Goal: Task Accomplishment & Management: Complete application form

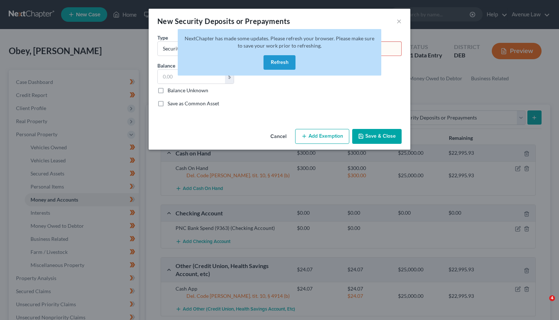
select select "security_deposits"
select select "3"
click at [277, 61] on button "Refresh" at bounding box center [280, 62] width 32 height 15
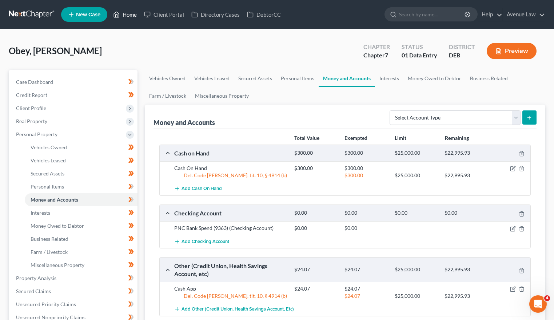
click at [131, 13] on link "Home" at bounding box center [124, 14] width 31 height 13
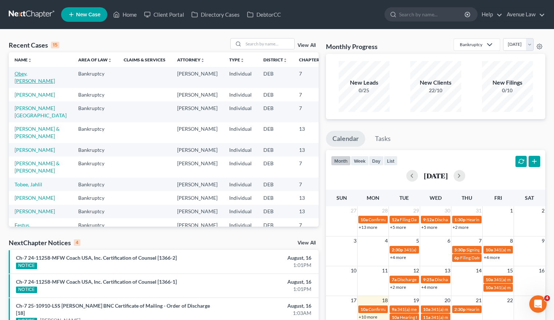
click at [25, 73] on link "Obey, [PERSON_NAME]" at bounding box center [35, 77] width 40 height 13
select select "0"
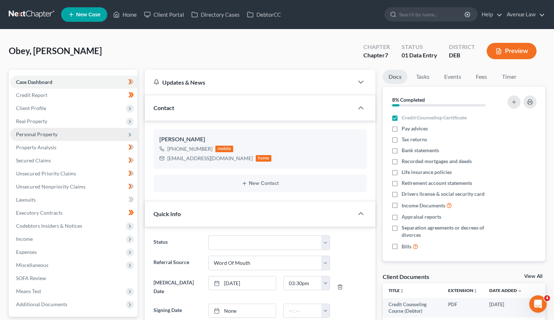
click at [34, 135] on span "Personal Property" at bounding box center [36, 134] width 41 height 6
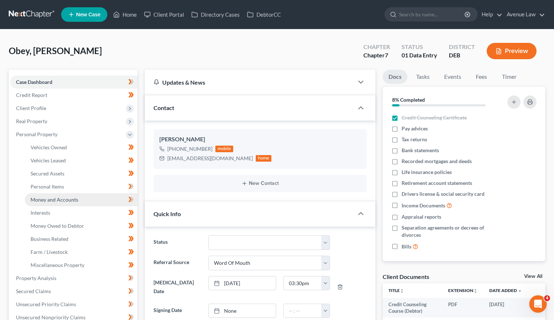
click at [49, 198] on span "Money and Accounts" at bounding box center [55, 200] width 48 height 6
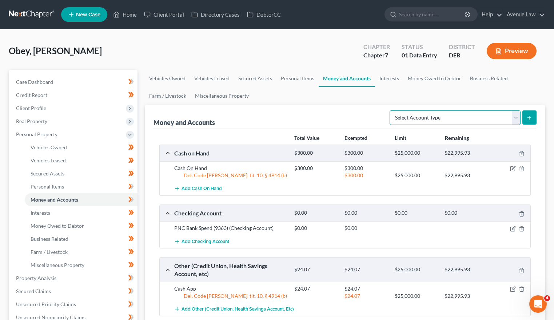
click at [442, 119] on select "Select Account Type Brokerage Cash on Hand Certificates of Deposit Checking Acc…" at bounding box center [455, 118] width 131 height 15
select select "security_deposits"
click at [391, 111] on select "Select Account Type Brokerage Cash on Hand Certificates of Deposit Checking Acc…" at bounding box center [455, 118] width 131 height 15
click at [530, 114] on button "submit" at bounding box center [529, 118] width 14 height 14
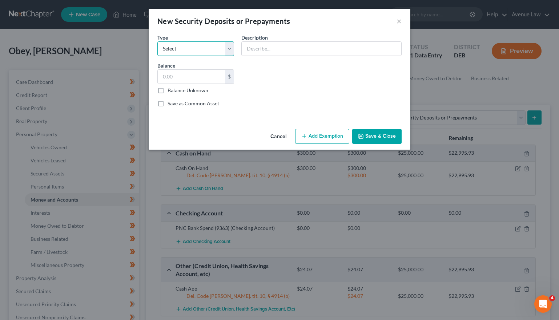
click at [196, 43] on select "Select Electric Gas Heating Oil Security Deposit On Rental Unit Prepaid Rent Te…" at bounding box center [196, 48] width 77 height 15
select select "3"
click at [158, 41] on select "Select Electric Gas Heating Oil Security Deposit On Rental Unit Prepaid Rent Te…" at bounding box center [196, 48] width 77 height 15
click at [204, 76] on input "text" at bounding box center [191, 77] width 67 height 14
type input "850.00"
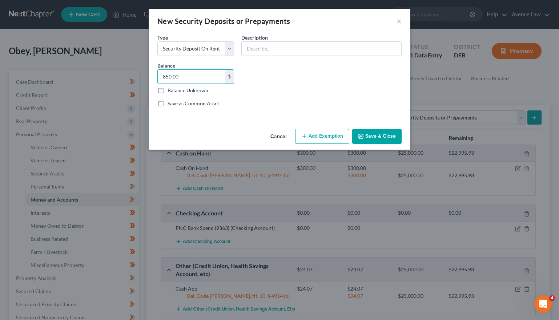
click at [333, 139] on button "Add Exemption" at bounding box center [322, 136] width 54 height 15
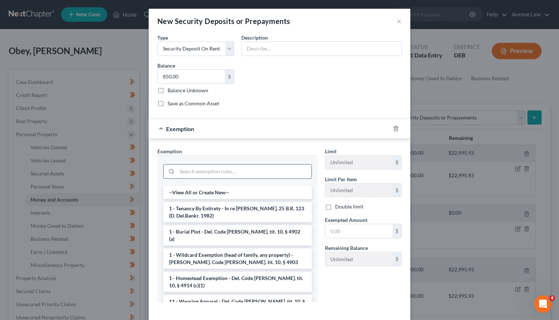
click at [207, 170] on input "search" at bounding box center [244, 172] width 135 height 14
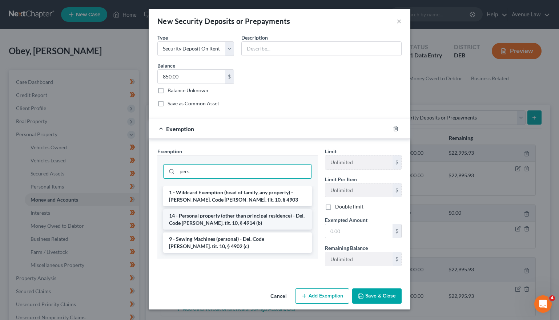
type input "pers"
click at [219, 220] on li "14 - Personal property (other than principal residence) - Del. Code [PERSON_NAM…" at bounding box center [237, 220] width 149 height 20
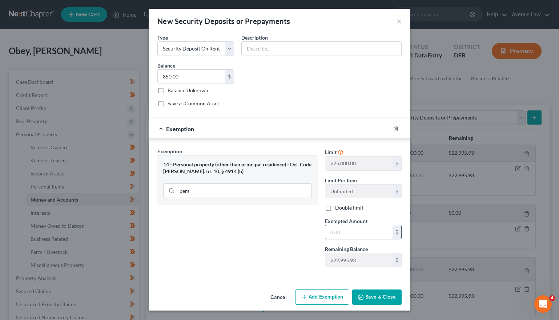
click at [350, 229] on input "text" at bounding box center [359, 233] width 67 height 14
type input "850.00"
click at [370, 299] on button "Save & Close" at bounding box center [376, 297] width 49 height 15
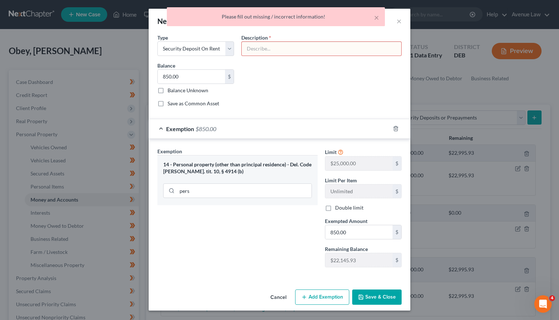
click at [271, 49] on input "text" at bounding box center [322, 49] width 160 height 14
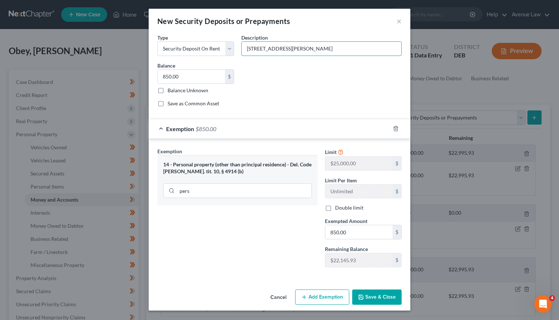
type input "[STREET_ADDRESS][PERSON_NAME]"
click at [366, 293] on button "Save & Close" at bounding box center [376, 297] width 49 height 15
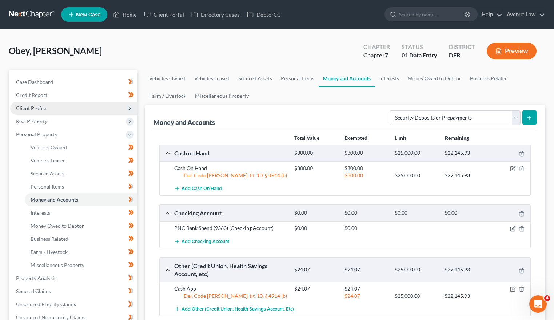
click at [36, 106] on span "Client Profile" at bounding box center [31, 108] width 30 height 6
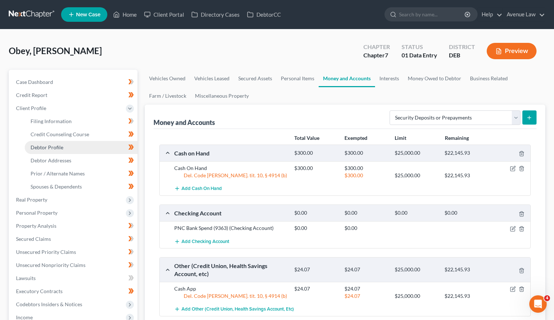
click at [48, 146] on span "Debtor Profile" at bounding box center [47, 147] width 33 height 6
select select "1"
select select "2"
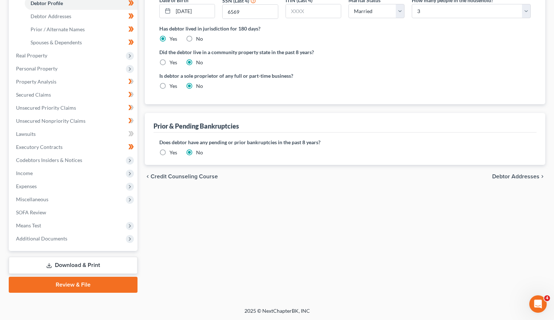
scroll to position [145, 0]
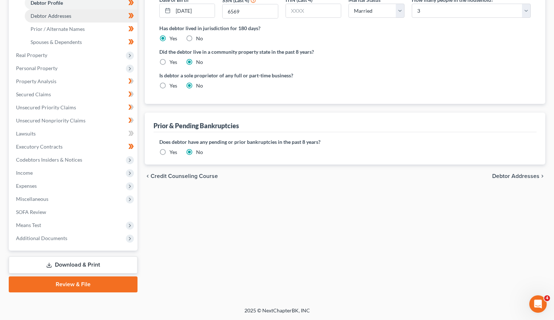
click at [57, 14] on span "Debtor Addresses" at bounding box center [51, 16] width 41 height 6
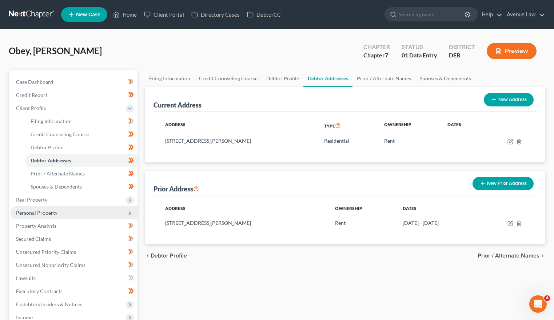
click at [37, 211] on span "Personal Property" at bounding box center [36, 213] width 41 height 6
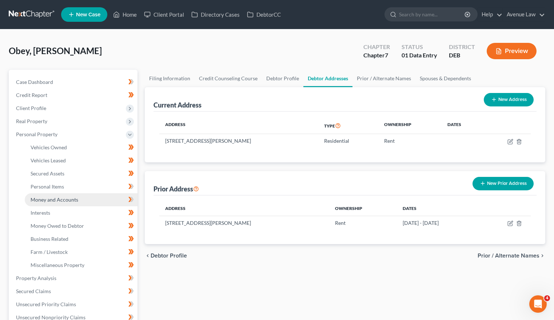
click at [56, 202] on span "Money and Accounts" at bounding box center [55, 200] width 48 height 6
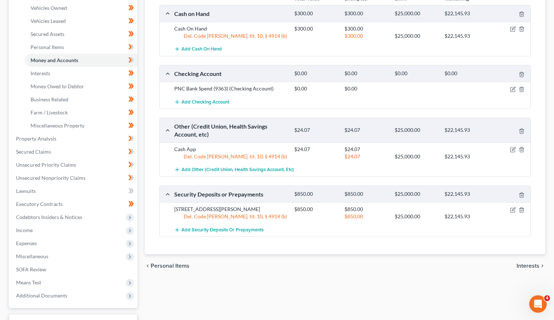
scroll to position [145, 0]
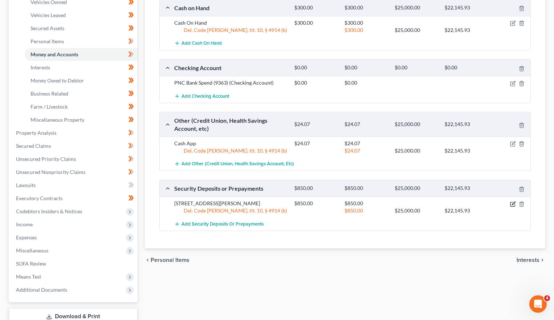
click at [511, 205] on icon "button" at bounding box center [513, 205] width 6 height 6
select select "3"
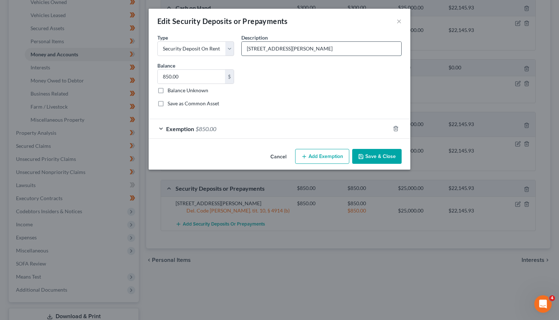
click at [311, 48] on input "[STREET_ADDRESS][PERSON_NAME]" at bounding box center [322, 49] width 160 height 14
click at [371, 45] on input "[STREET_ADDRESS][PERSON_NAME]" at bounding box center [322, 49] width 160 height 14
click at [355, 50] on input "[STREET_ADDRESS][PERSON_NAME]" at bounding box center [322, 49] width 160 height 14
type input "[STREET_ADDRESS][PERSON_NAME]"
click at [376, 151] on button "Save & Close" at bounding box center [376, 156] width 49 height 15
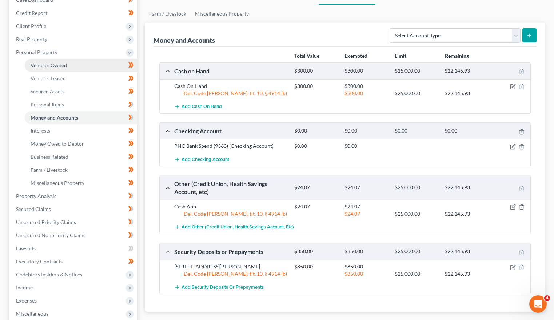
scroll to position [36, 0]
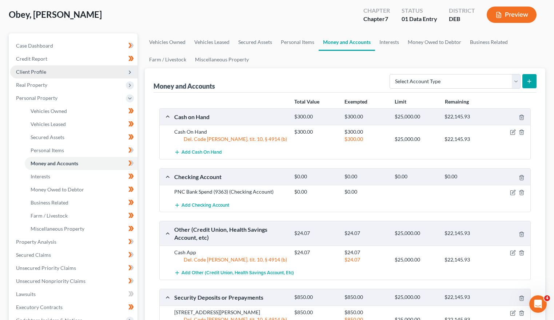
click at [38, 72] on span "Client Profile" at bounding box center [31, 72] width 30 height 6
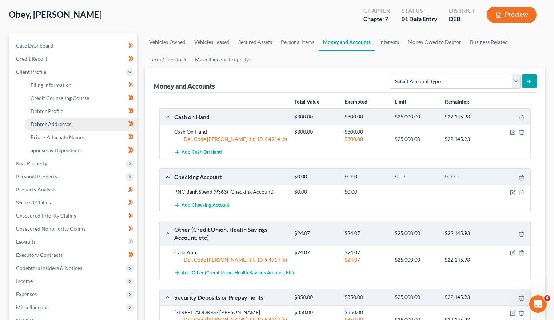
click at [50, 120] on link "Debtor Addresses" at bounding box center [81, 124] width 113 height 13
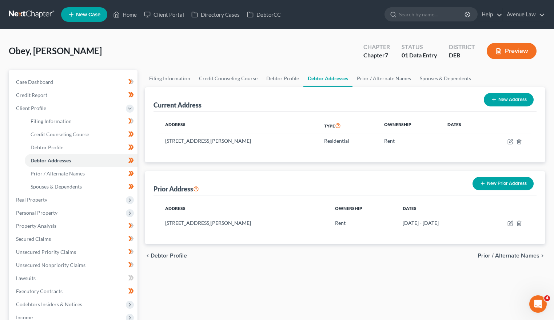
drag, startPoint x: 268, startPoint y: 138, endPoint x: 160, endPoint y: 138, distance: 108.0
click at [158, 137] on div "Address Type Ownership Dates [STREET_ADDRESS][PERSON_NAME] Residential Rent" at bounding box center [344, 137] width 383 height 51
drag, startPoint x: 160, startPoint y: 138, endPoint x: 187, endPoint y: 153, distance: 30.3
click at [187, 153] on div "Address Type Ownership Dates [STREET_ADDRESS][PERSON_NAME] Residential Rent" at bounding box center [344, 137] width 383 height 51
drag, startPoint x: 275, startPoint y: 141, endPoint x: 168, endPoint y: 139, distance: 107.0
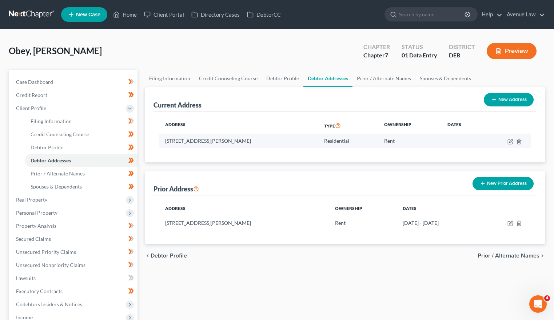
click at [168, 139] on td "[STREET_ADDRESS][PERSON_NAME]" at bounding box center [238, 141] width 159 height 14
click at [508, 140] on icon "button" at bounding box center [510, 142] width 4 height 4
select select "7"
select select "0"
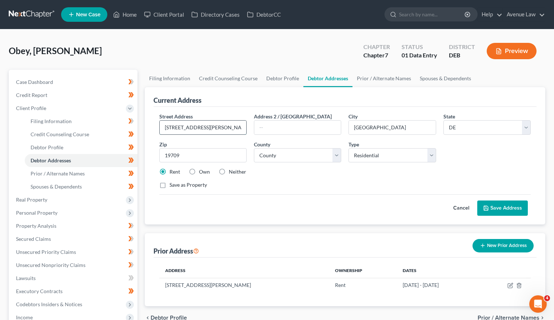
click at [217, 130] on input "[STREET_ADDRESS][PERSON_NAME]" at bounding box center [203, 128] width 87 height 14
drag, startPoint x: 220, startPoint y: 127, endPoint x: 149, endPoint y: 123, distance: 71.7
click at [149, 123] on div "Current Address Street Address * [STREET_ADDRESS][PERSON_NAME] Address 2 / [GEO…" at bounding box center [345, 155] width 400 height 137
type input "[STREET_ADDRESS][PERSON_NAME]"
click at [41, 214] on span "Personal Property" at bounding box center [36, 213] width 41 height 6
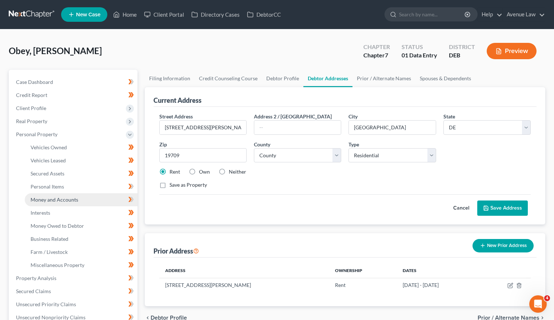
click at [55, 203] on link "Money and Accounts" at bounding box center [81, 200] width 113 height 13
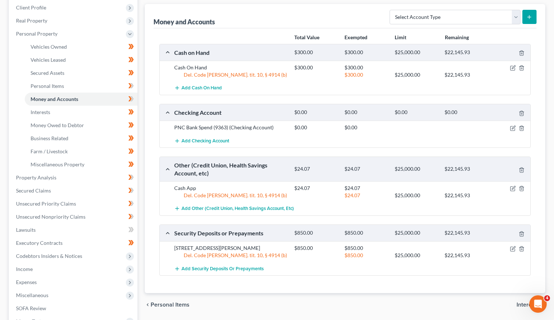
scroll to position [145, 0]
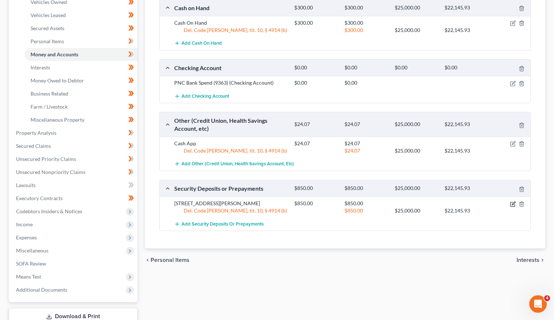
click at [512, 205] on icon "button" at bounding box center [513, 203] width 3 height 3
select select "3"
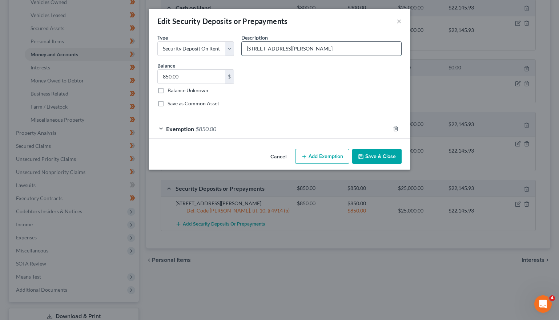
click at [353, 49] on input "[STREET_ADDRESS][PERSON_NAME]" at bounding box center [322, 49] width 160 height 14
click at [351, 47] on input "[STREET_ADDRESS][PERSON_NAME]" at bounding box center [322, 49] width 160 height 14
click at [343, 48] on input "[STREET_ADDRESS][PERSON_NAME]" at bounding box center [322, 49] width 160 height 14
type input "[STREET_ADDRESS][PERSON_NAME]"
click at [372, 157] on button "Save & Close" at bounding box center [376, 156] width 49 height 15
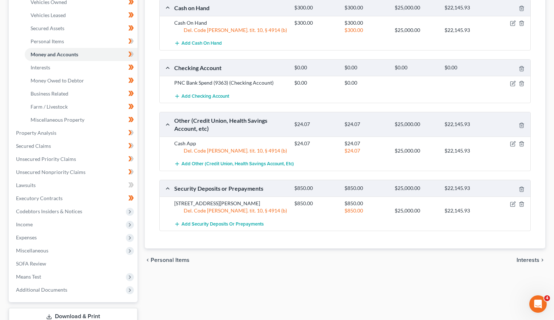
scroll to position [73, 0]
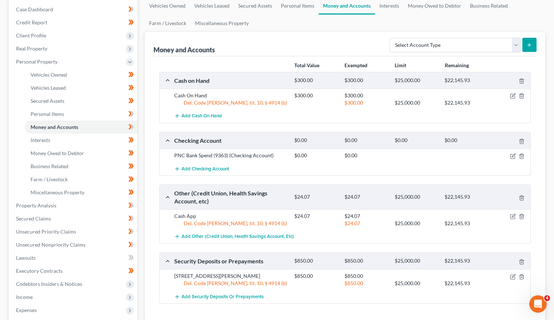
click at [507, 95] on div at bounding box center [511, 95] width 40 height 7
click at [299, 63] on strong "Total Value" at bounding box center [306, 65] width 25 height 6
click at [200, 7] on link "Vehicles Leased" at bounding box center [212, 5] width 44 height 17
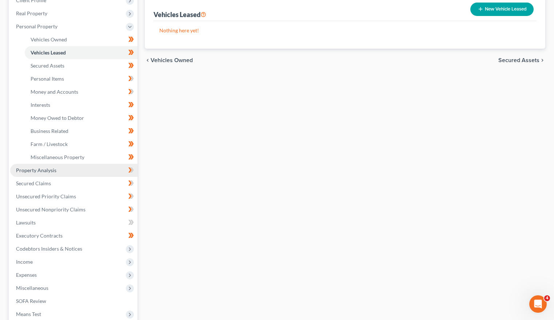
scroll to position [52, 0]
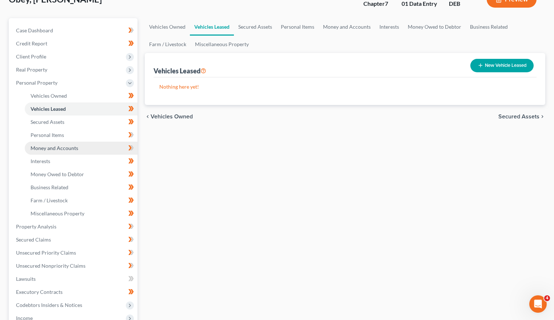
click at [54, 148] on span "Money and Accounts" at bounding box center [55, 148] width 48 height 6
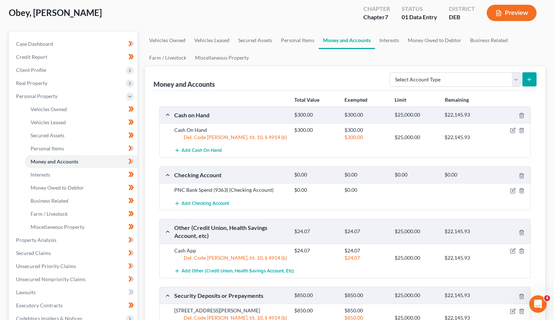
scroll to position [109, 0]
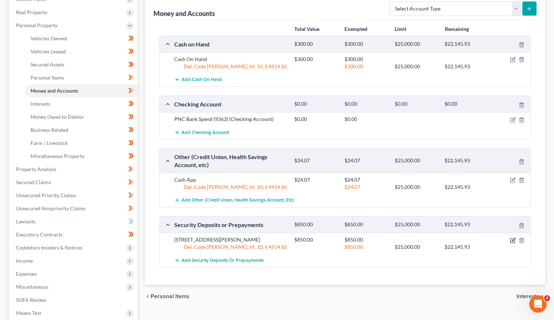
click at [515, 242] on icon "button" at bounding box center [513, 241] width 6 height 6
select select "3"
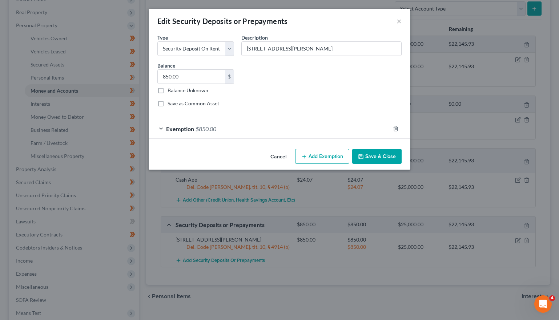
click at [382, 152] on button "Save & Close" at bounding box center [376, 156] width 49 height 15
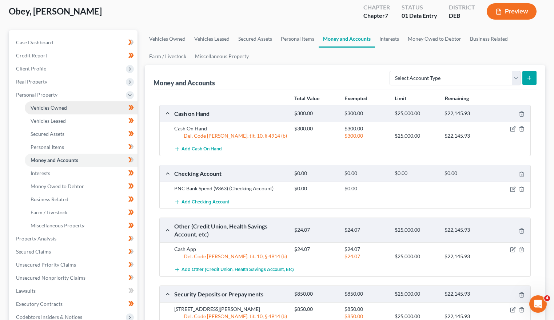
scroll to position [0, 0]
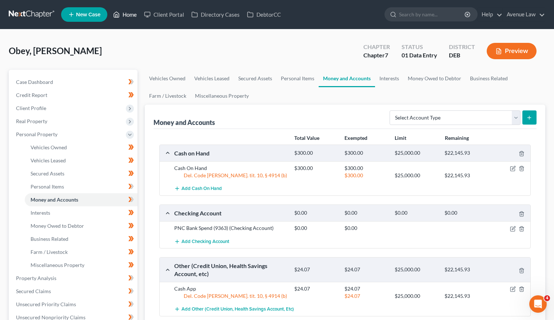
click at [133, 14] on link "Home" at bounding box center [124, 14] width 31 height 13
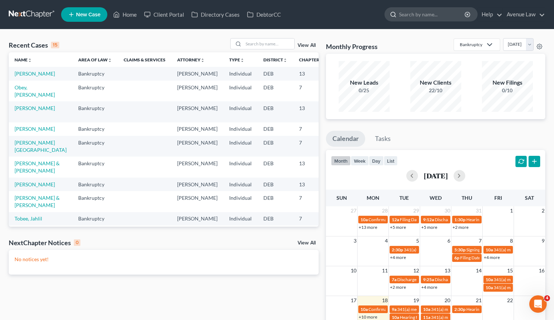
click at [440, 13] on input "search" at bounding box center [432, 14] width 67 height 13
type input "panicola"
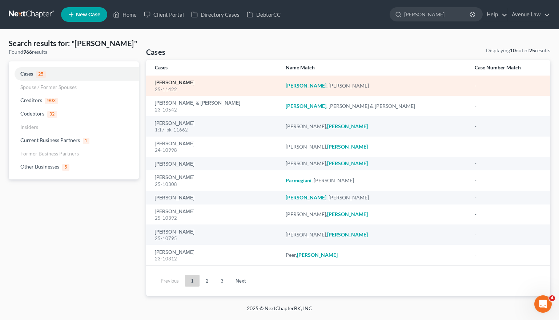
click at [173, 81] on link "[PERSON_NAME]" at bounding box center [175, 82] width 40 height 5
select select "0"
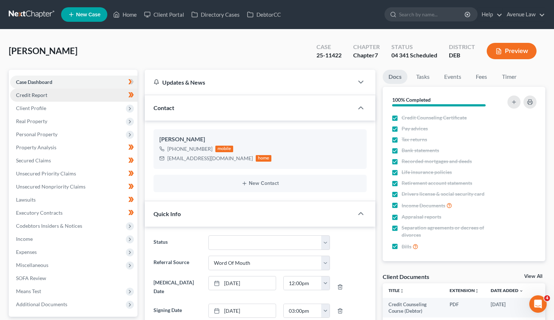
scroll to position [103, 0]
click at [28, 83] on span "Case Dashboard" at bounding box center [34, 82] width 36 height 6
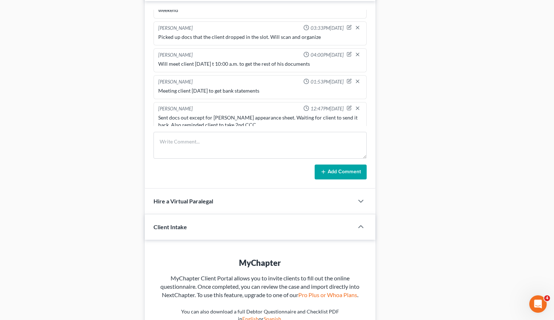
scroll to position [546, 0]
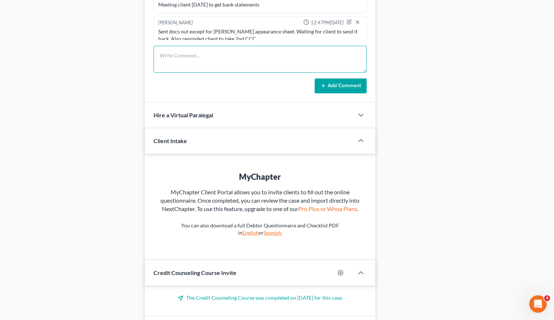
click at [186, 51] on textarea at bounding box center [259, 59] width 213 height 27
type textarea "Sent last doc (appearance sheet) to Shah and US trustee"
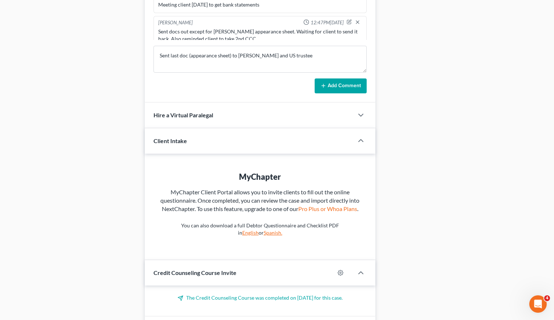
click at [332, 69] on form "Sent last doc (appearance sheet) to Shah and US trustee Add Comment" at bounding box center [259, 70] width 213 height 48
click at [333, 80] on button "Add Comment" at bounding box center [341, 86] width 52 height 15
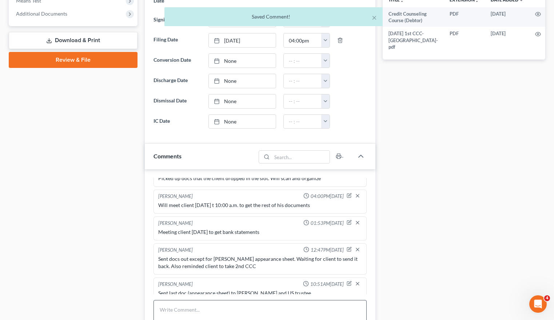
scroll to position [0, 0]
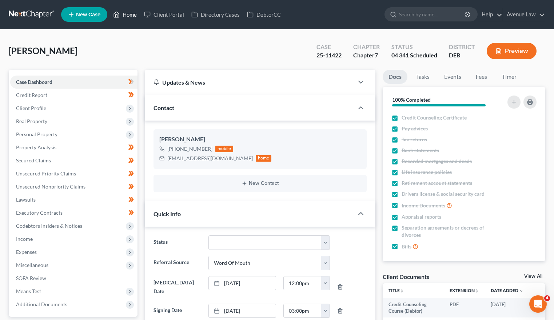
click at [133, 12] on link "Home" at bounding box center [124, 14] width 31 height 13
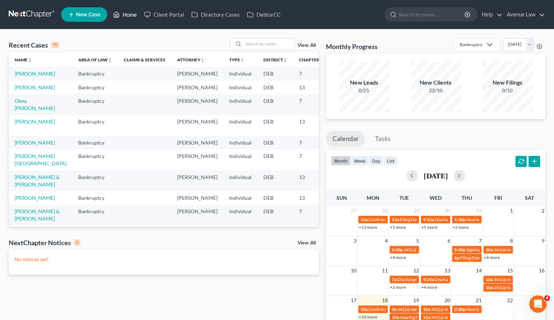
click at [130, 14] on link "Home" at bounding box center [124, 14] width 31 height 13
click at [408, 12] on input "search" at bounding box center [432, 14] width 67 height 13
type input "uhlman"
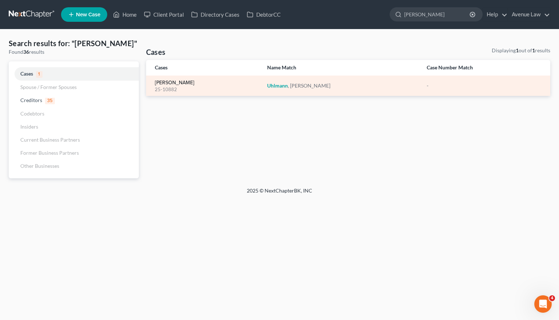
click at [174, 83] on link "Uhlmann, Alison" at bounding box center [175, 82] width 40 height 5
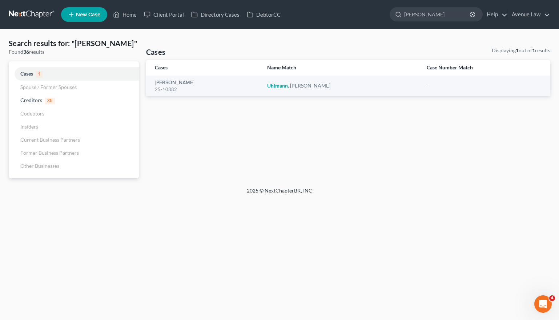
select select "0"
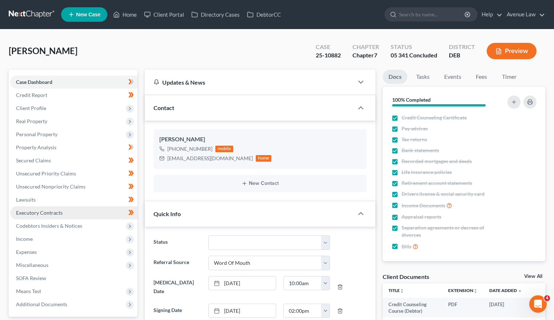
click at [48, 214] on span "Executory Contracts" at bounding box center [39, 213] width 47 height 6
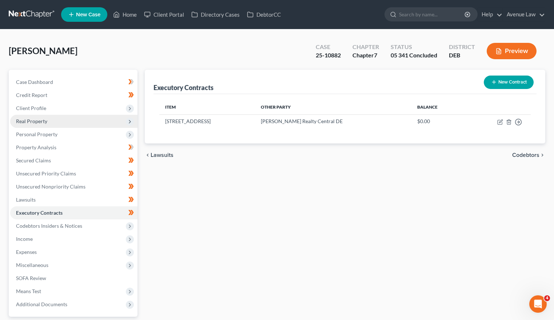
click at [43, 123] on span "Real Property" at bounding box center [31, 121] width 31 height 6
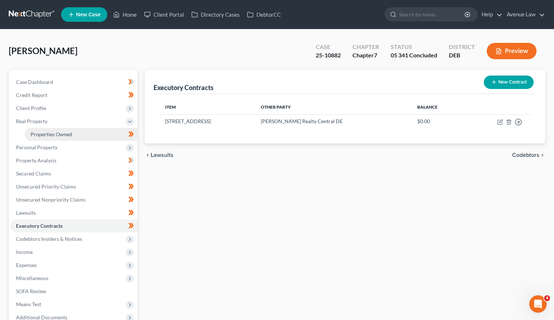
click at [44, 136] on span "Properties Owned" at bounding box center [51, 134] width 41 height 6
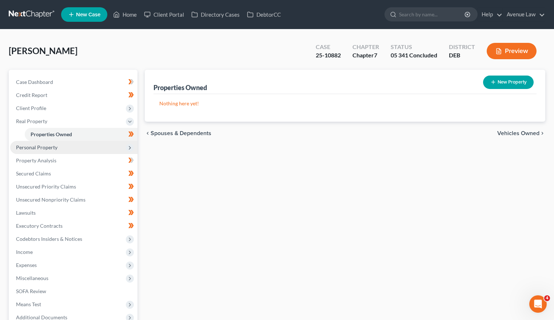
click at [40, 148] on span "Personal Property" at bounding box center [36, 147] width 41 height 6
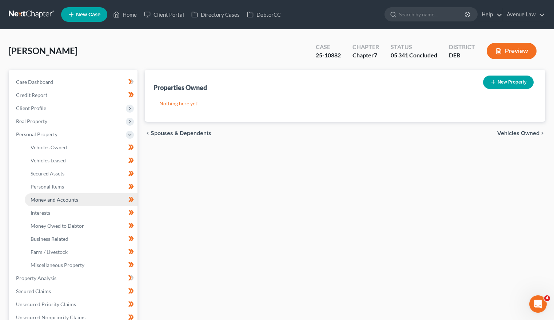
click at [51, 198] on span "Money and Accounts" at bounding box center [55, 200] width 48 height 6
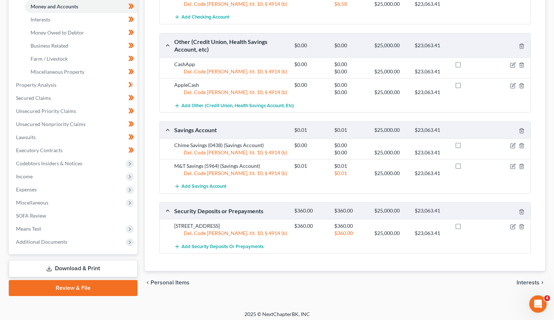
scroll to position [197, 0]
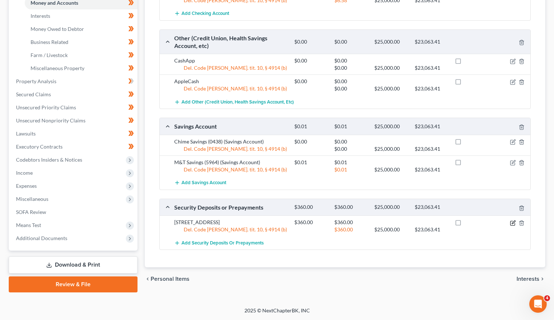
click at [513, 224] on icon "button" at bounding box center [513, 223] width 6 height 6
select select "3"
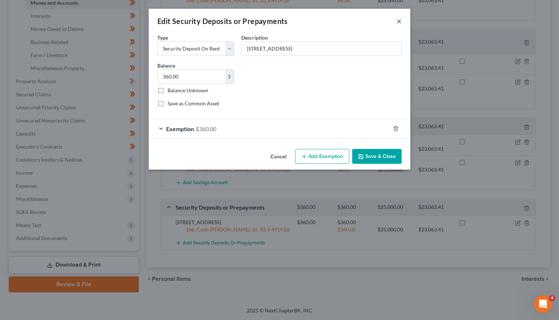
click at [400, 20] on button "×" at bounding box center [399, 21] width 5 height 9
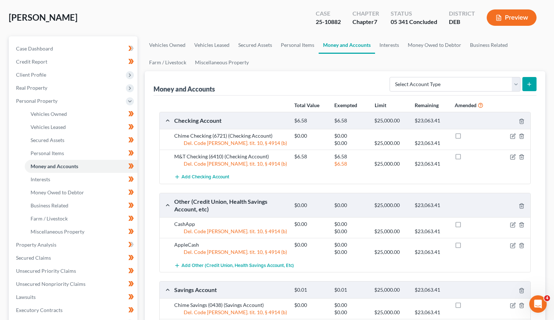
scroll to position [0, 0]
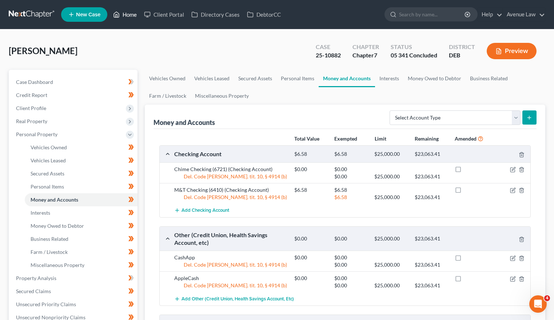
click at [130, 15] on link "Home" at bounding box center [124, 14] width 31 height 13
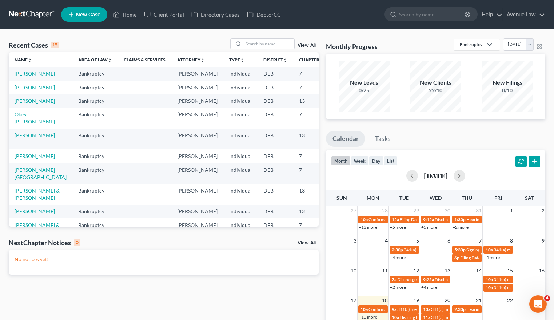
click at [21, 125] on link "Obey, [PERSON_NAME]" at bounding box center [35, 117] width 40 height 13
select select "0"
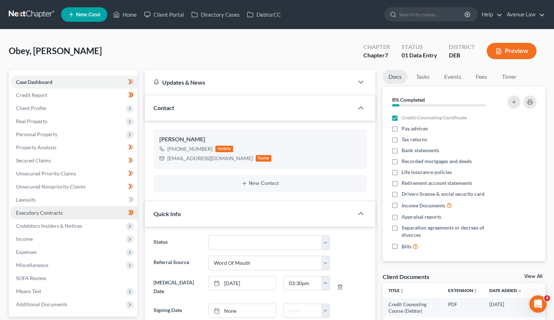
click at [37, 214] on span "Executory Contracts" at bounding box center [39, 213] width 47 height 6
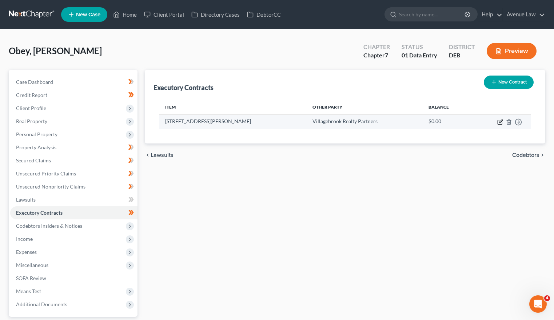
click at [500, 122] on icon "button" at bounding box center [500, 122] width 6 height 6
select select "3"
select select "7"
select select "0"
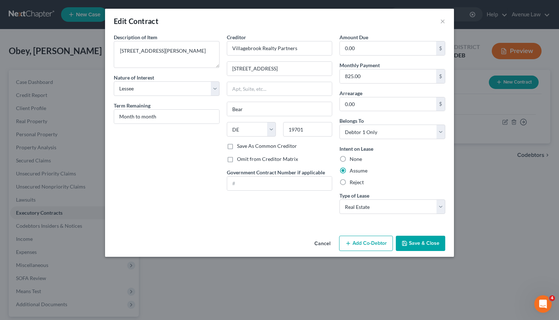
click at [413, 243] on button "Save & Close" at bounding box center [420, 243] width 49 height 15
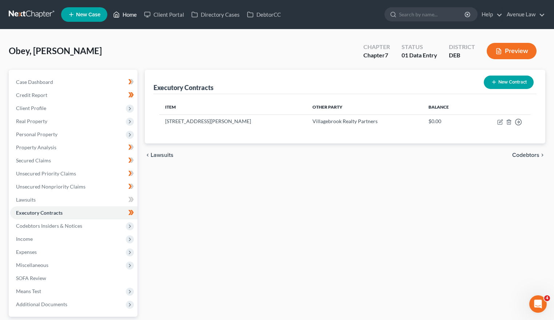
click at [129, 13] on link "Home" at bounding box center [124, 14] width 31 height 13
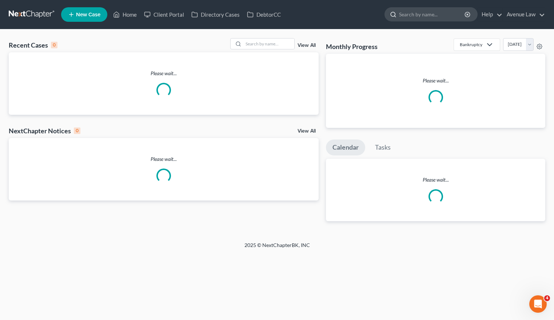
click at [416, 16] on input "search" at bounding box center [432, 14] width 67 height 13
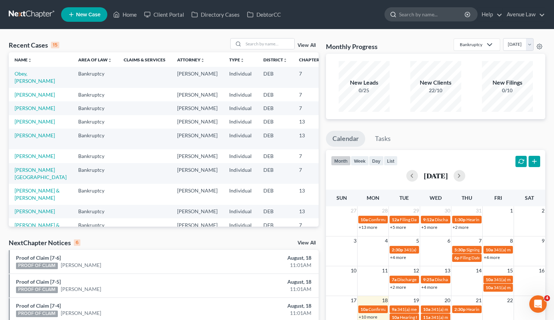
click at [424, 10] on input "search" at bounding box center [432, 14] width 67 height 13
click at [417, 22] on ul "New Case Home Client Portal Directory Cases DebtorCC - No Result - See all resu…" at bounding box center [303, 14] width 484 height 19
click at [417, 17] on input "search" at bounding box center [432, 14] width 67 height 13
type input "s"
click at [130, 12] on link "Home" at bounding box center [124, 14] width 31 height 13
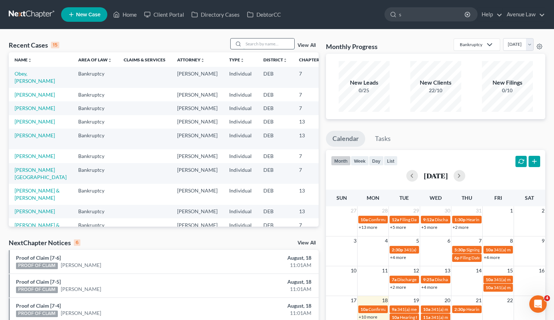
click at [261, 43] on input "search" at bounding box center [268, 44] width 51 height 11
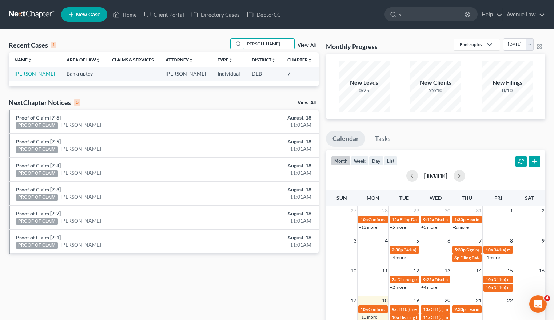
type input "stewart"
click at [29, 74] on link "Stewart, Patricia" at bounding box center [35, 74] width 40 height 6
select select "0"
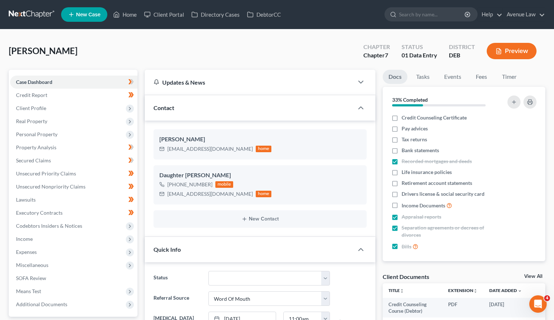
click at [25, 68] on div "Stewart, Patricia Upgraded Chapter Chapter 7 Status 01 Data Entry District DEB …" at bounding box center [277, 54] width 537 height 32
drag, startPoint x: 167, startPoint y: 149, endPoint x: 207, endPoint y: 150, distance: 39.3
click at [223, 147] on div "tstew71564@gmail.com home" at bounding box center [215, 148] width 112 height 9
copy div "tstew71564@gmail.com"
drag, startPoint x: 25, startPoint y: 63, endPoint x: 41, endPoint y: 95, distance: 36.4
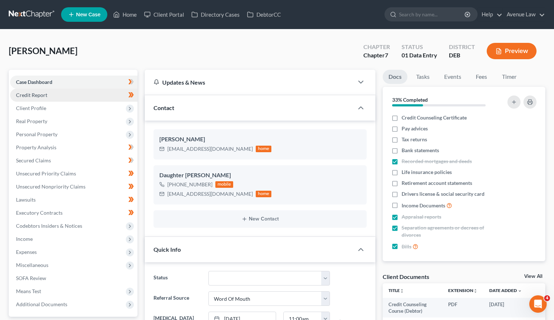
click at [25, 63] on div "Stewart, Patricia Upgraded Chapter Chapter 7 Status 01 Data Entry District DEB …" at bounding box center [277, 54] width 537 height 32
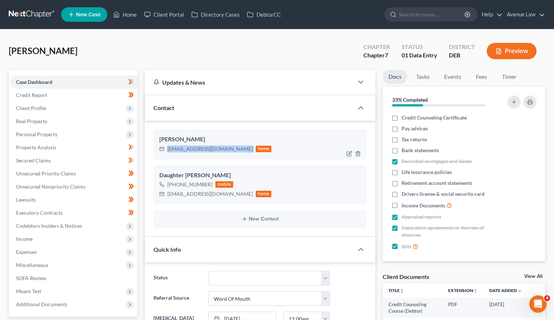
drag, startPoint x: 168, startPoint y: 148, endPoint x: 223, endPoint y: 148, distance: 55.7
click at [223, 148] on div "tstew71564@gmail.com home" at bounding box center [215, 148] width 112 height 9
copy div "tstew71564@gmail.com"
click at [65, 39] on div "Stewart, Patricia Upgraded Chapter Chapter 7 Status 01 Data Entry District DEB …" at bounding box center [277, 54] width 537 height 32
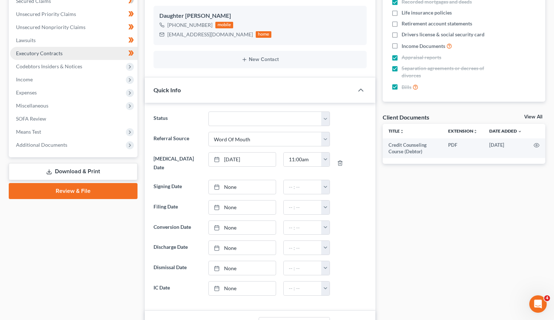
scroll to position [182, 0]
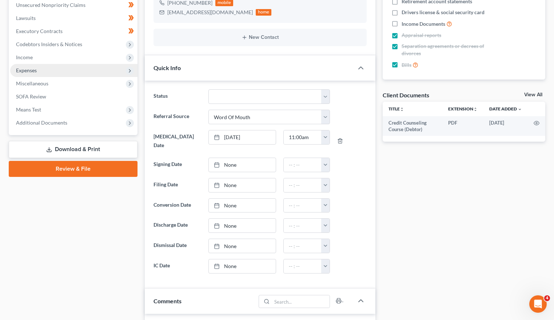
click at [32, 71] on span "Expenses" at bounding box center [26, 70] width 21 height 6
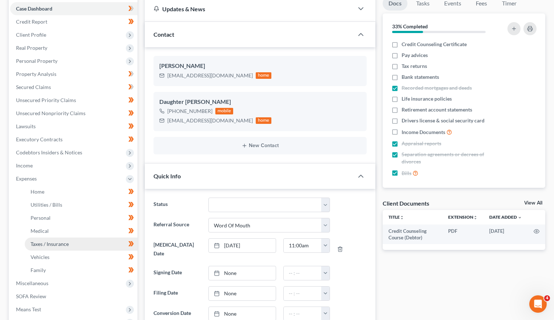
scroll to position [73, 0]
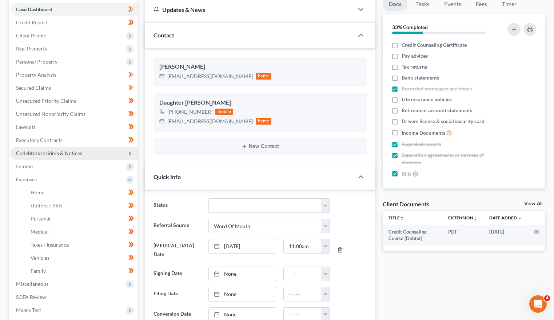
click at [50, 149] on span "Codebtors Insiders & Notices" at bounding box center [73, 153] width 127 height 13
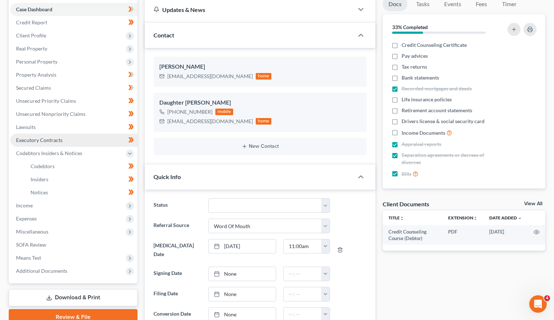
click at [48, 138] on span "Executory Contracts" at bounding box center [39, 140] width 47 height 6
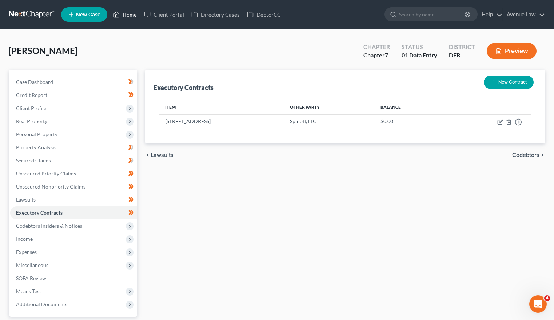
click at [129, 10] on link "Home" at bounding box center [124, 14] width 31 height 13
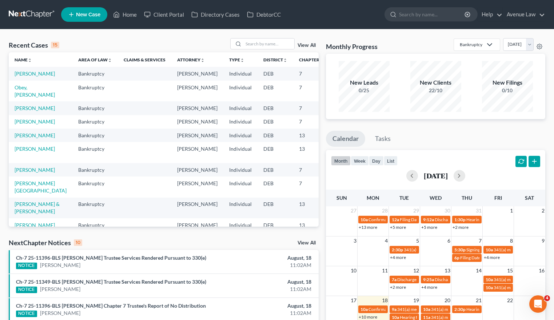
click at [13, 80] on td "Stewart, Patricia" at bounding box center [41, 73] width 64 height 13
click at [18, 77] on td "Stewart, Patricia" at bounding box center [41, 73] width 64 height 13
click at [21, 77] on link "Stewart, Patricia" at bounding box center [35, 74] width 40 height 6
select select "0"
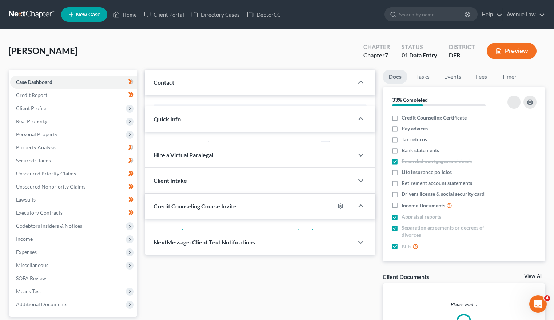
click at [25, 80] on span "Case Dashboard" at bounding box center [34, 82] width 36 height 6
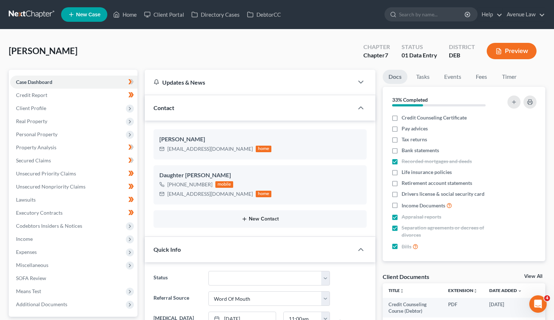
scroll to position [400, 0]
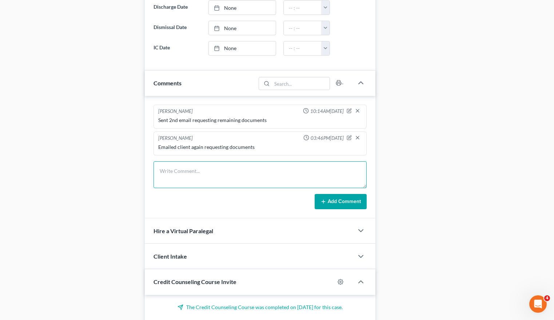
click at [186, 162] on textarea at bounding box center [259, 175] width 213 height 27
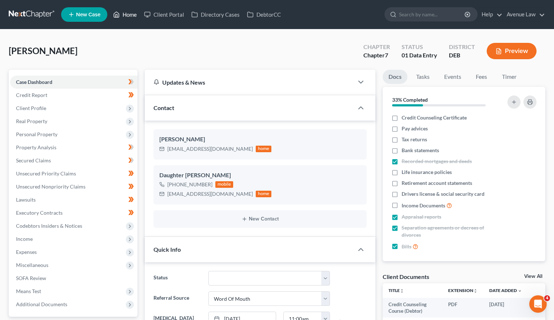
click at [127, 13] on link "Home" at bounding box center [124, 14] width 31 height 13
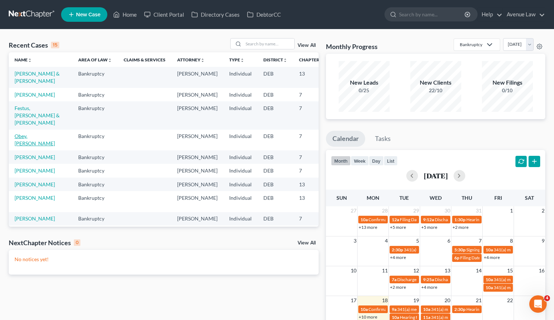
click at [20, 147] on link "Obey, [PERSON_NAME]" at bounding box center [35, 139] width 40 height 13
select select "0"
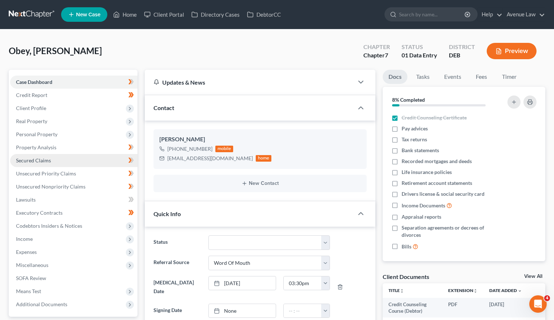
click at [39, 164] on link "Secured Claims" at bounding box center [73, 160] width 127 height 13
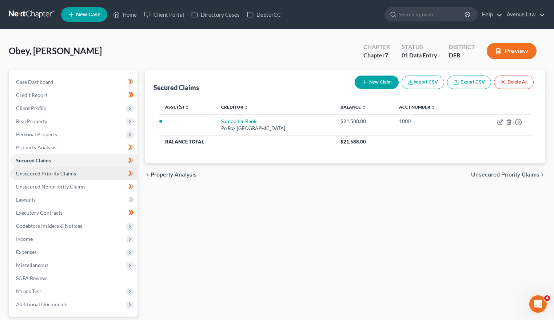
click at [40, 171] on span "Unsecured Priority Claims" at bounding box center [46, 174] width 60 height 6
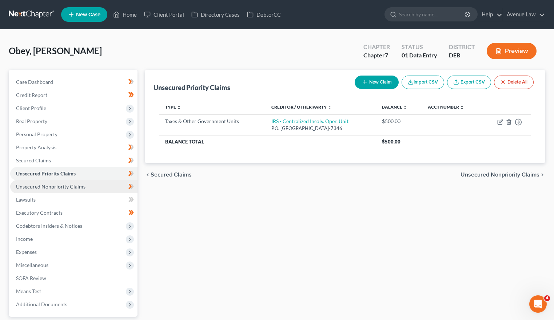
click at [32, 190] on link "Unsecured Nonpriority Claims" at bounding box center [73, 186] width 127 height 13
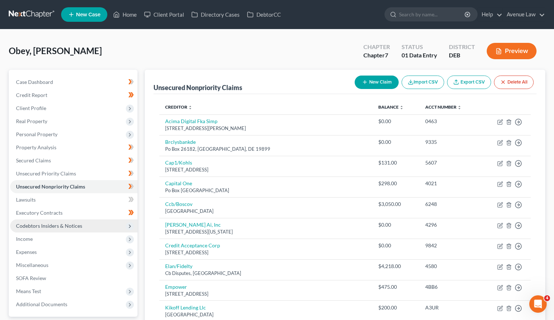
click at [44, 232] on span "Codebtors Insiders & Notices" at bounding box center [73, 226] width 127 height 13
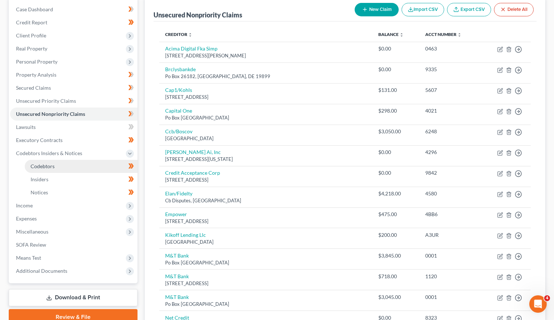
click at [45, 165] on span "Codebtors" at bounding box center [43, 166] width 24 height 6
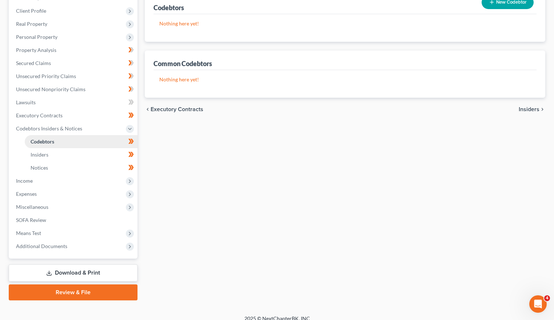
scroll to position [105, 0]
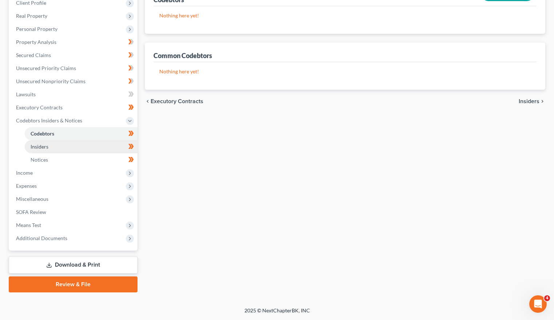
click at [45, 141] on link "Insiders" at bounding box center [81, 146] width 113 height 13
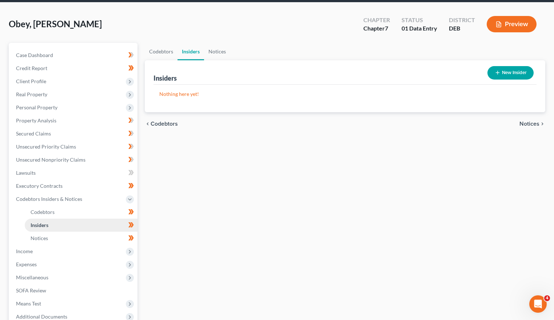
scroll to position [105, 0]
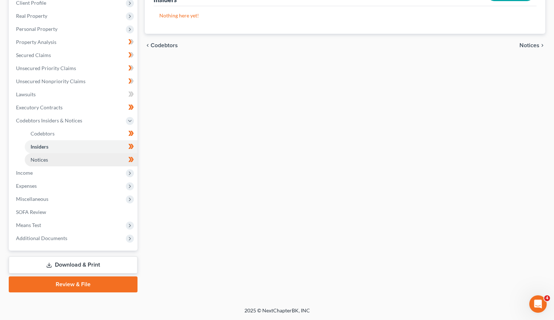
click at [42, 154] on link "Notices" at bounding box center [81, 159] width 113 height 13
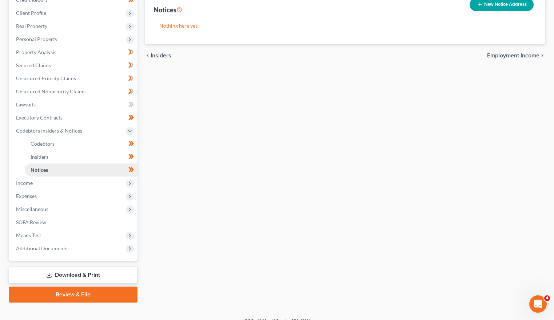
scroll to position [105, 0]
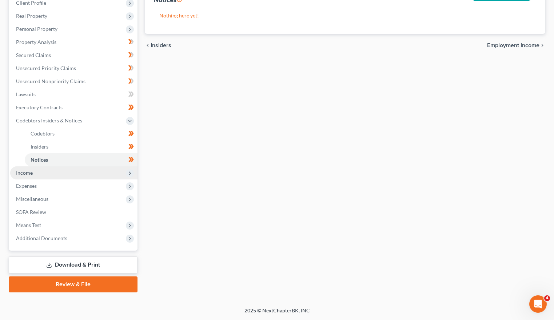
click at [28, 175] on span "Income" at bounding box center [24, 173] width 17 height 6
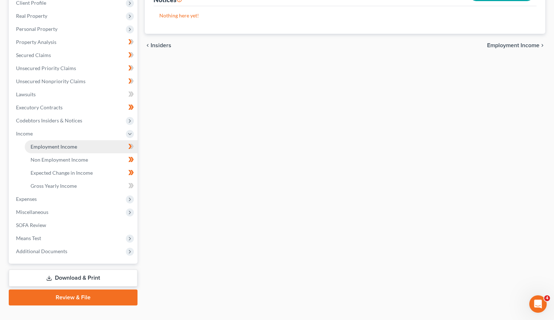
click at [53, 144] on span "Employment Income" at bounding box center [54, 147] width 47 height 6
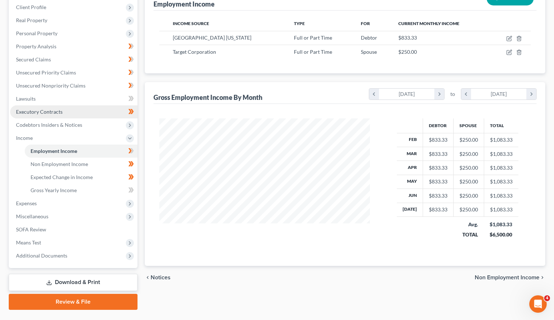
scroll to position [119, 0]
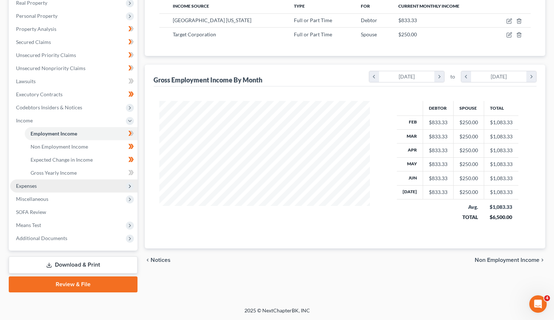
click at [27, 188] on span "Expenses" at bounding box center [26, 186] width 21 height 6
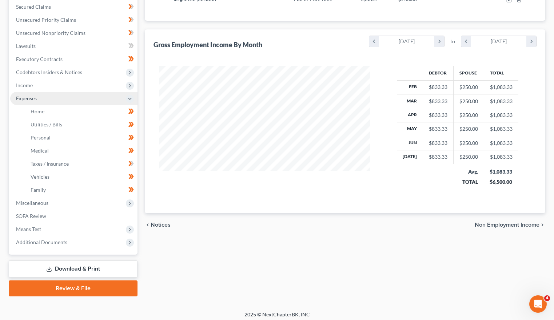
scroll to position [158, 0]
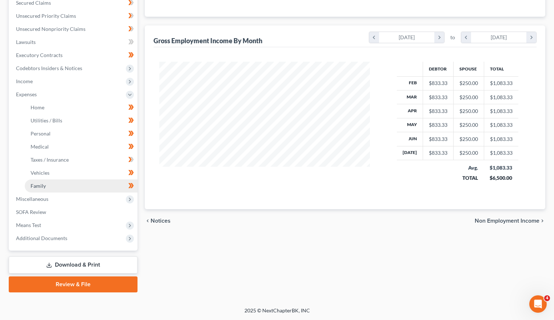
click at [37, 181] on link "Family" at bounding box center [81, 186] width 113 height 13
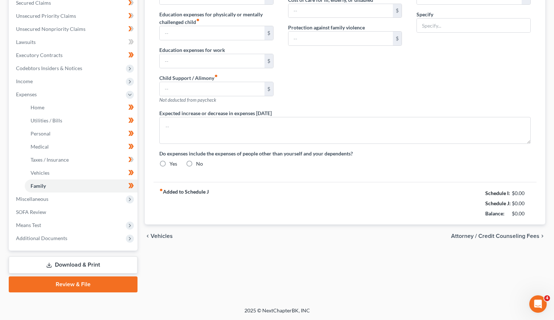
type input "1,548.00"
type input "0.00"
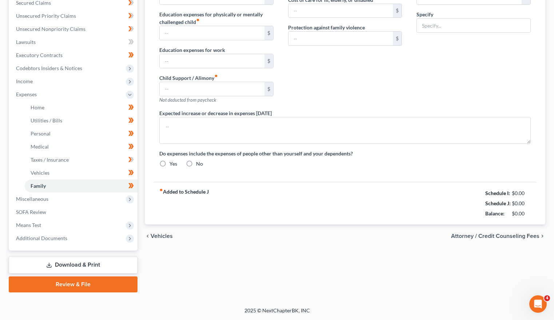
type input "0.00"
radio input "true"
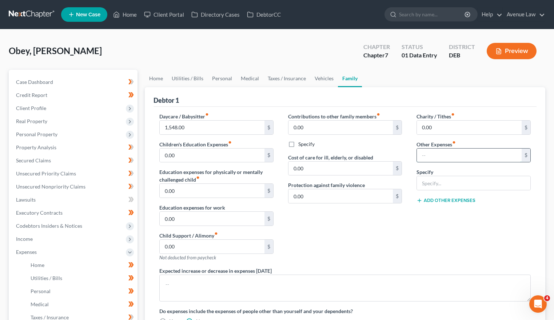
click at [448, 160] on input "text" at bounding box center [469, 156] width 105 height 14
type input "250.00"
click at [439, 183] on input "text" at bounding box center [473, 183] width 113 height 14
type input "Spouse's monthly bills (credit cards and medical bills)"
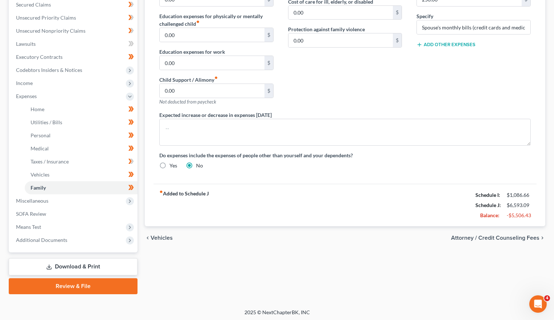
scroll to position [158, 0]
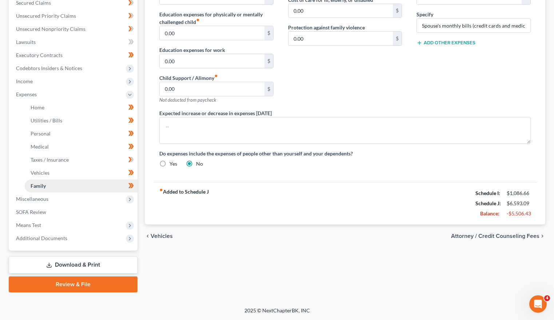
click at [33, 183] on span "Family" at bounding box center [38, 186] width 15 height 6
click at [35, 171] on span "Vehicles" at bounding box center [40, 173] width 19 height 6
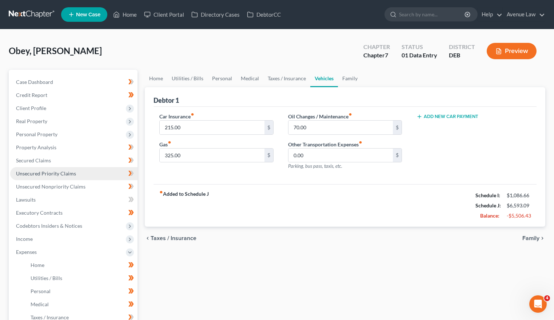
click at [34, 177] on link "Unsecured Priority Claims" at bounding box center [73, 173] width 127 height 13
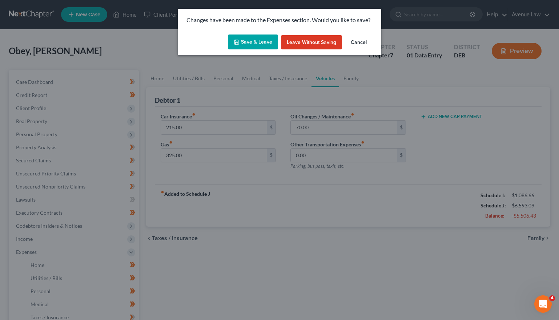
click at [249, 36] on button "Save & Leave" at bounding box center [253, 42] width 50 height 15
